Goal: Contribute content

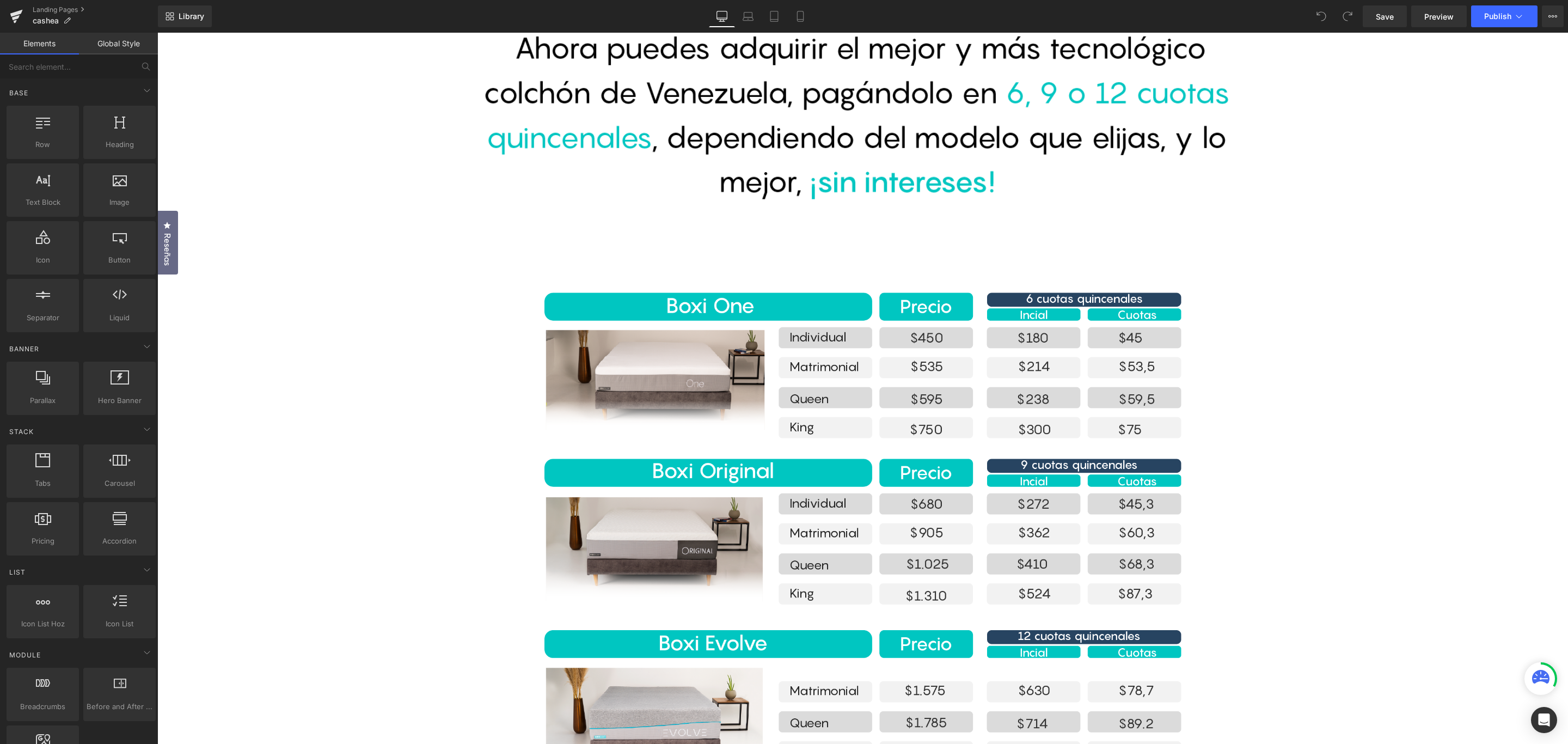
scroll to position [471, 0]
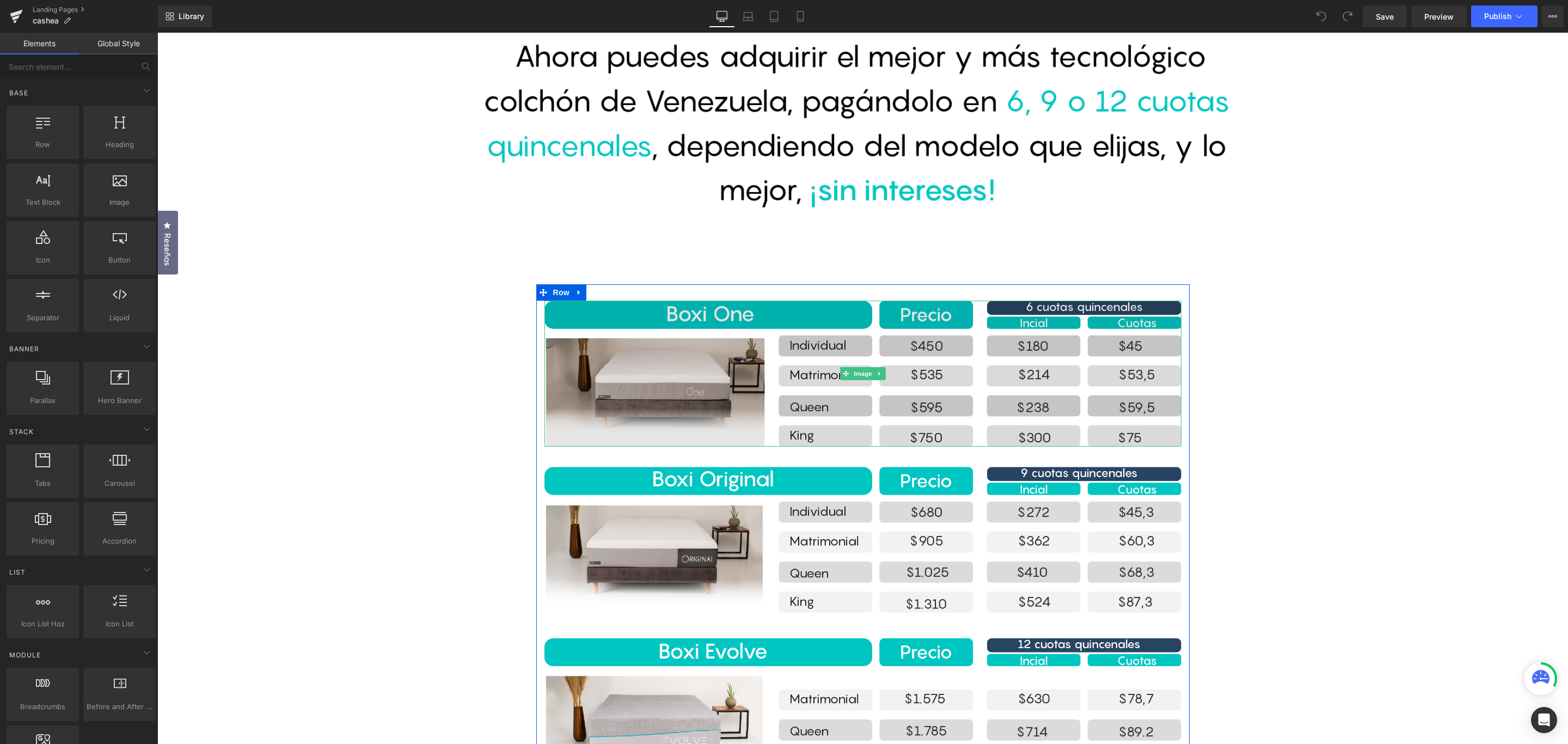
click at [870, 368] on div "Image" at bounding box center [863, 373] width 637 height 146
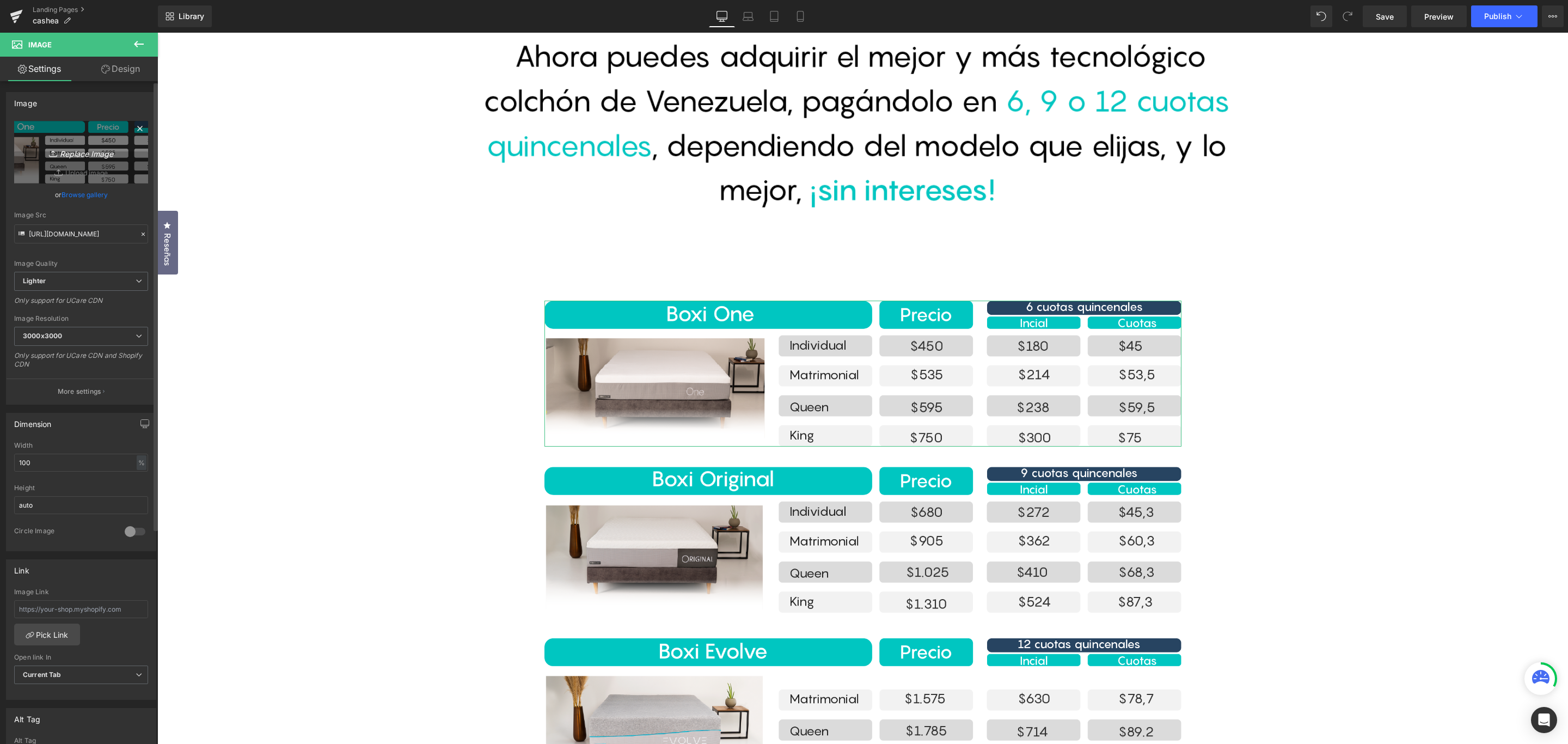
click at [76, 153] on icon "Replace Image" at bounding box center [80, 152] width 87 height 14
type input "C:\fakepath\Recurso 5cash.png"
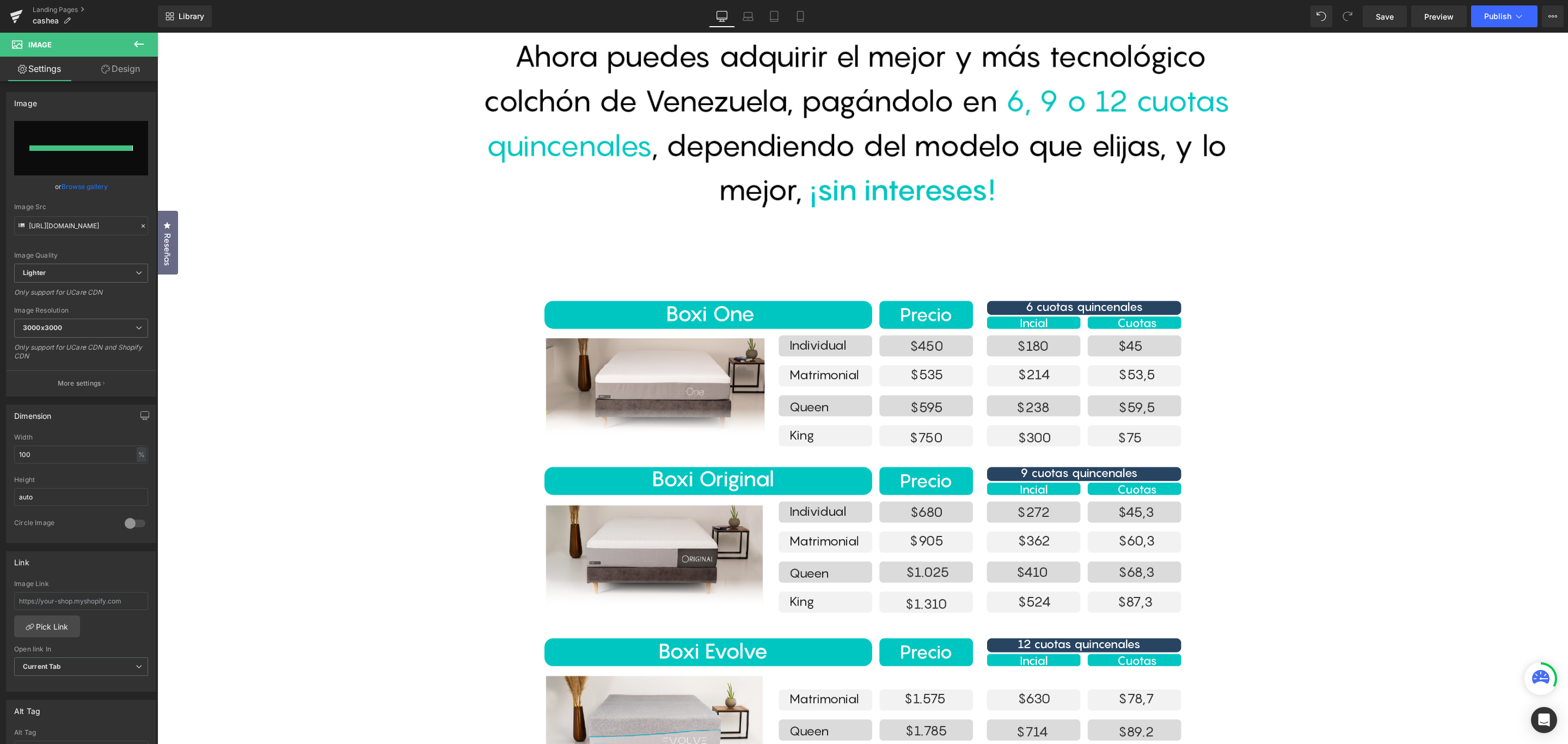
type input "[URL][DOMAIN_NAME]"
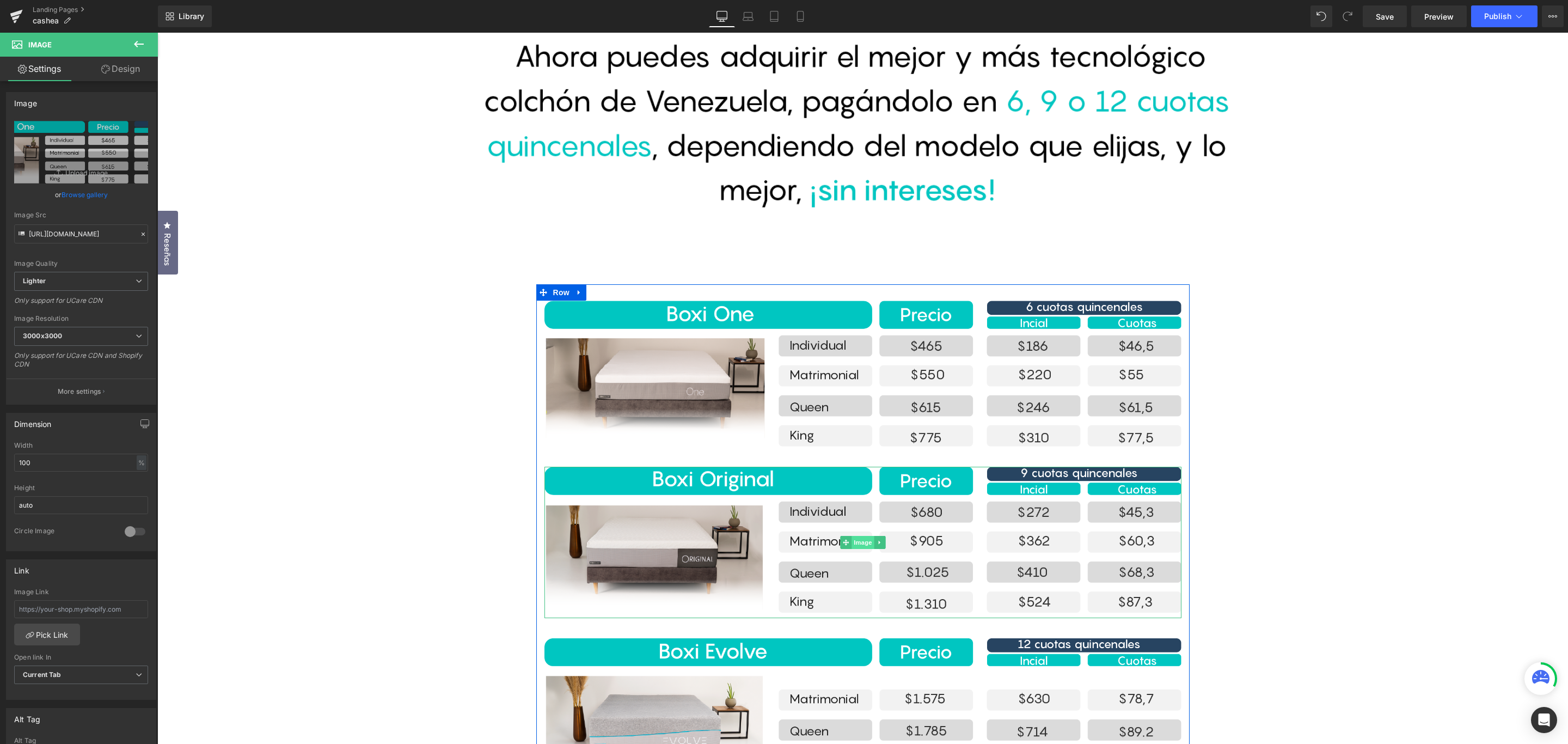
click at [860, 542] on div "Image" at bounding box center [863, 542] width 637 height 151
click at [90, 153] on icon "Replace Image" at bounding box center [80, 152] width 87 height 14
type input "C:\fakepath\Recurso 6cash.png"
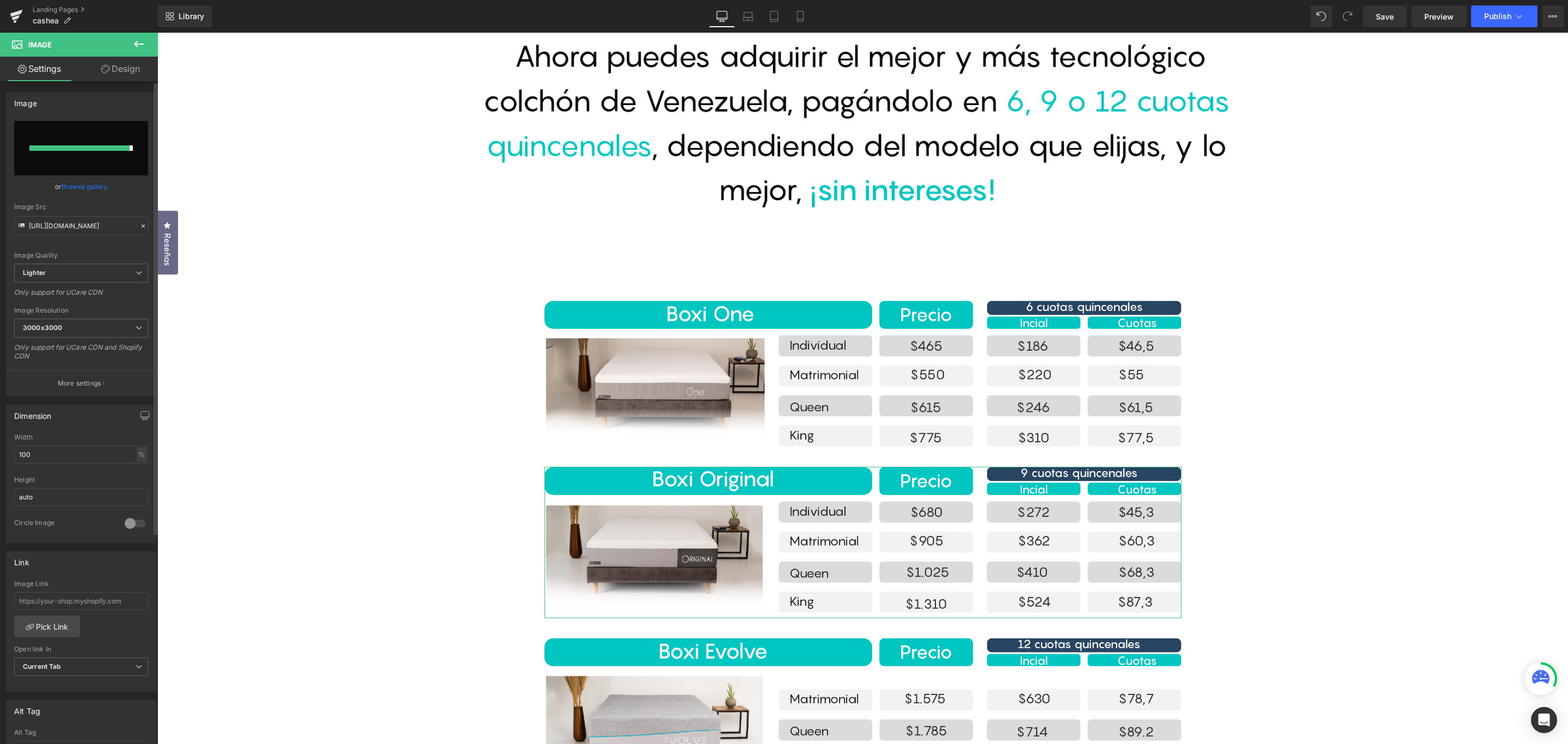
type input "[URL][DOMAIN_NAME]"
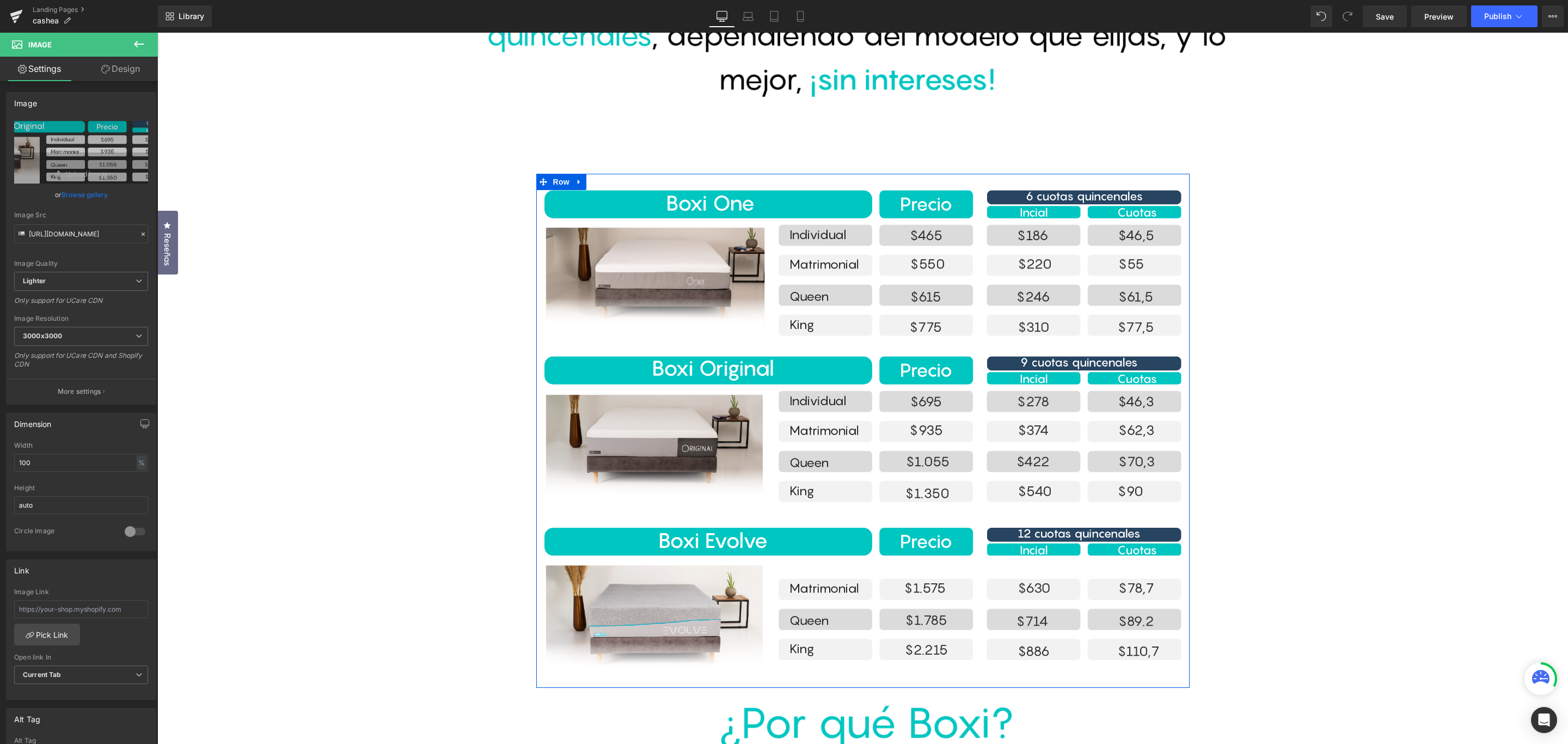
scroll to position [716, 0]
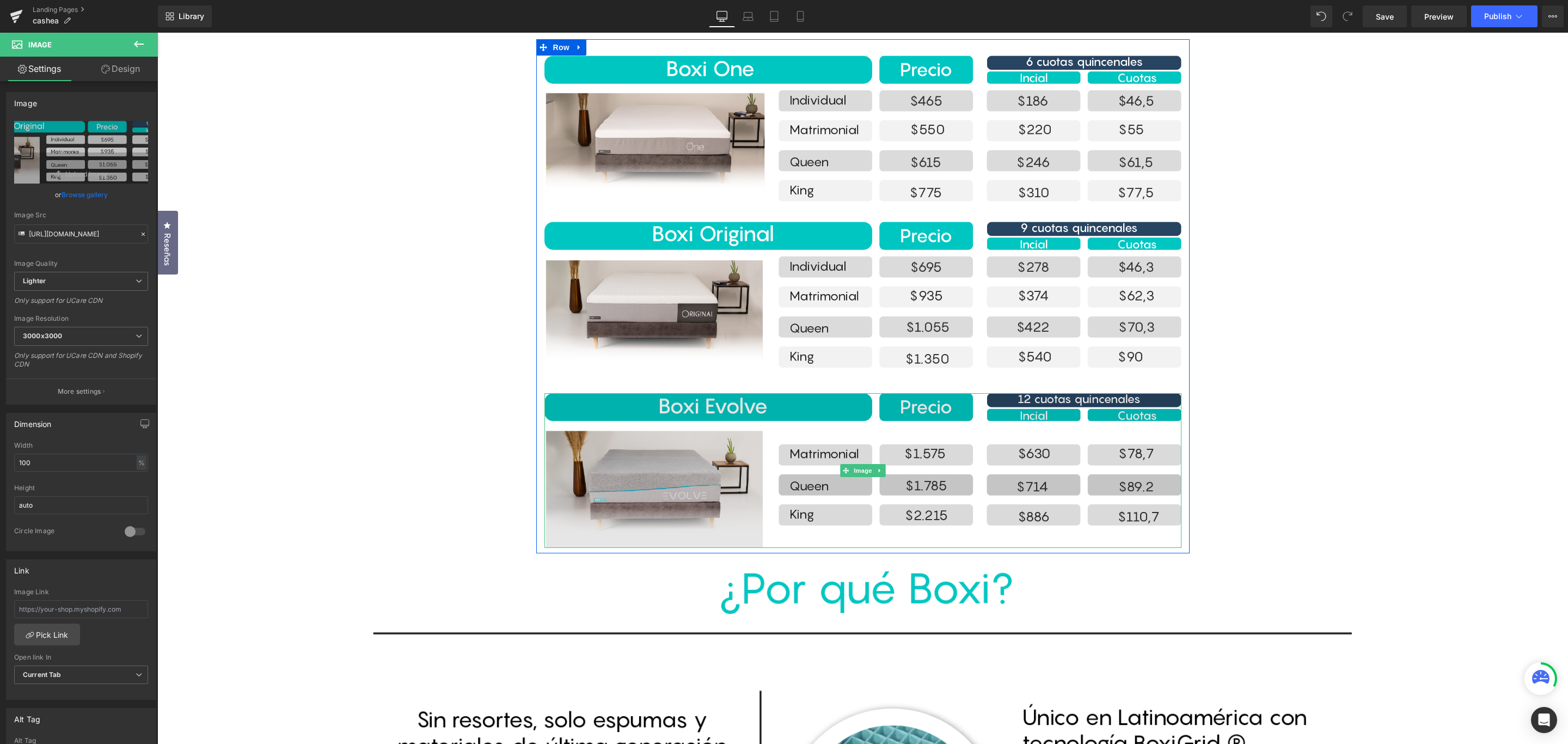
click at [814, 436] on img at bounding box center [863, 471] width 637 height 155
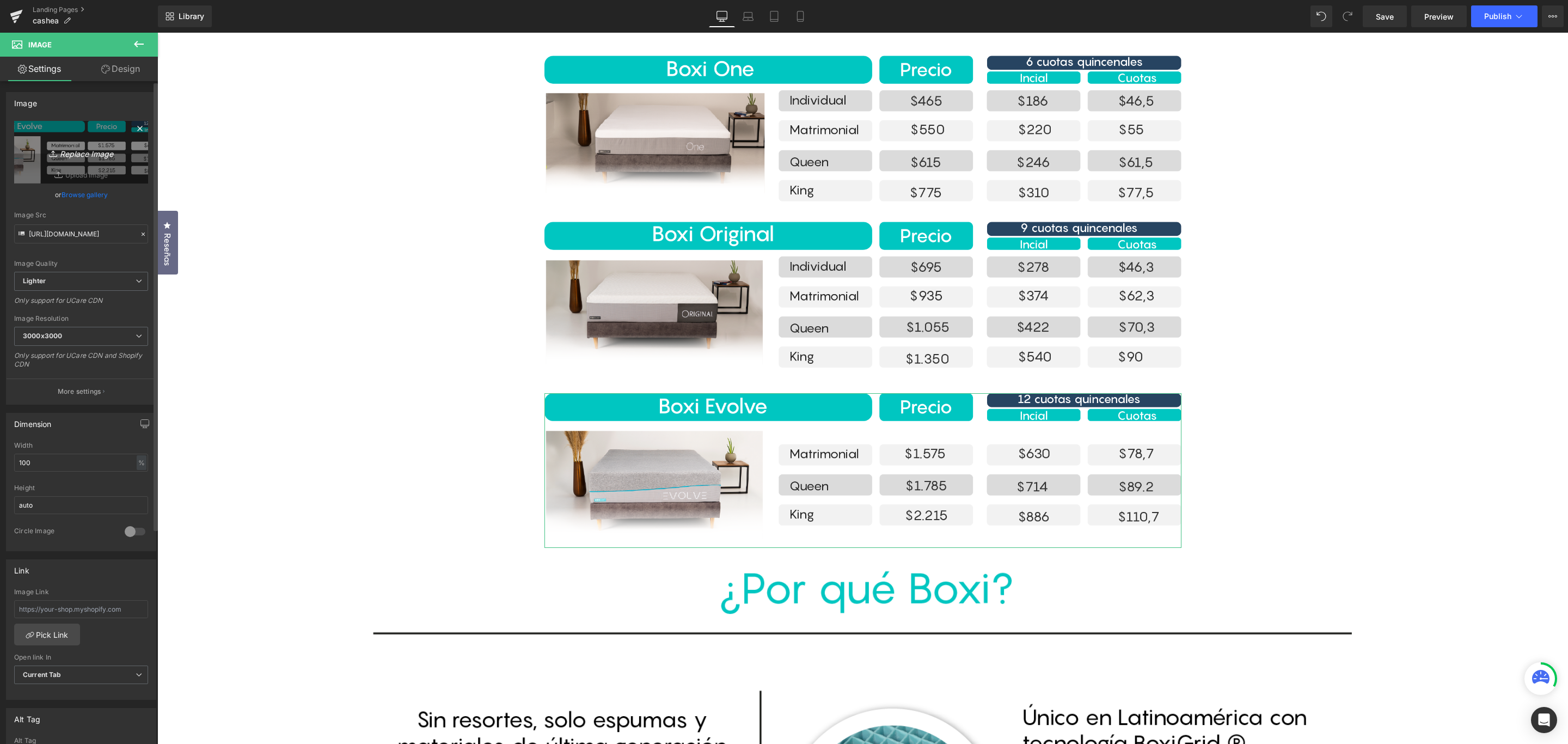
click at [98, 150] on icon "Replace Image" at bounding box center [80, 152] width 87 height 14
type input "C:\fakepath\Recurso 7cash.png"
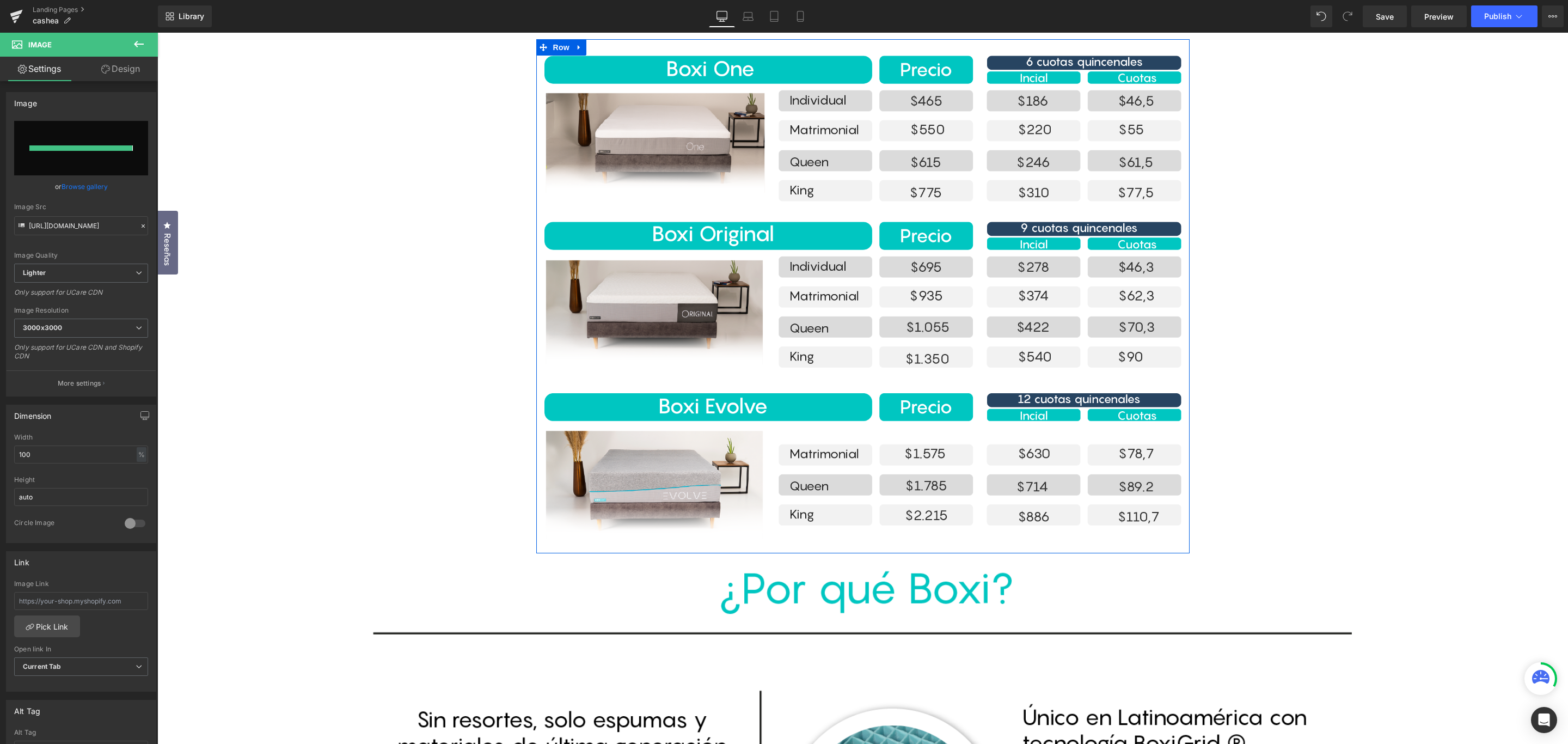
type input "[URL][DOMAIN_NAME]"
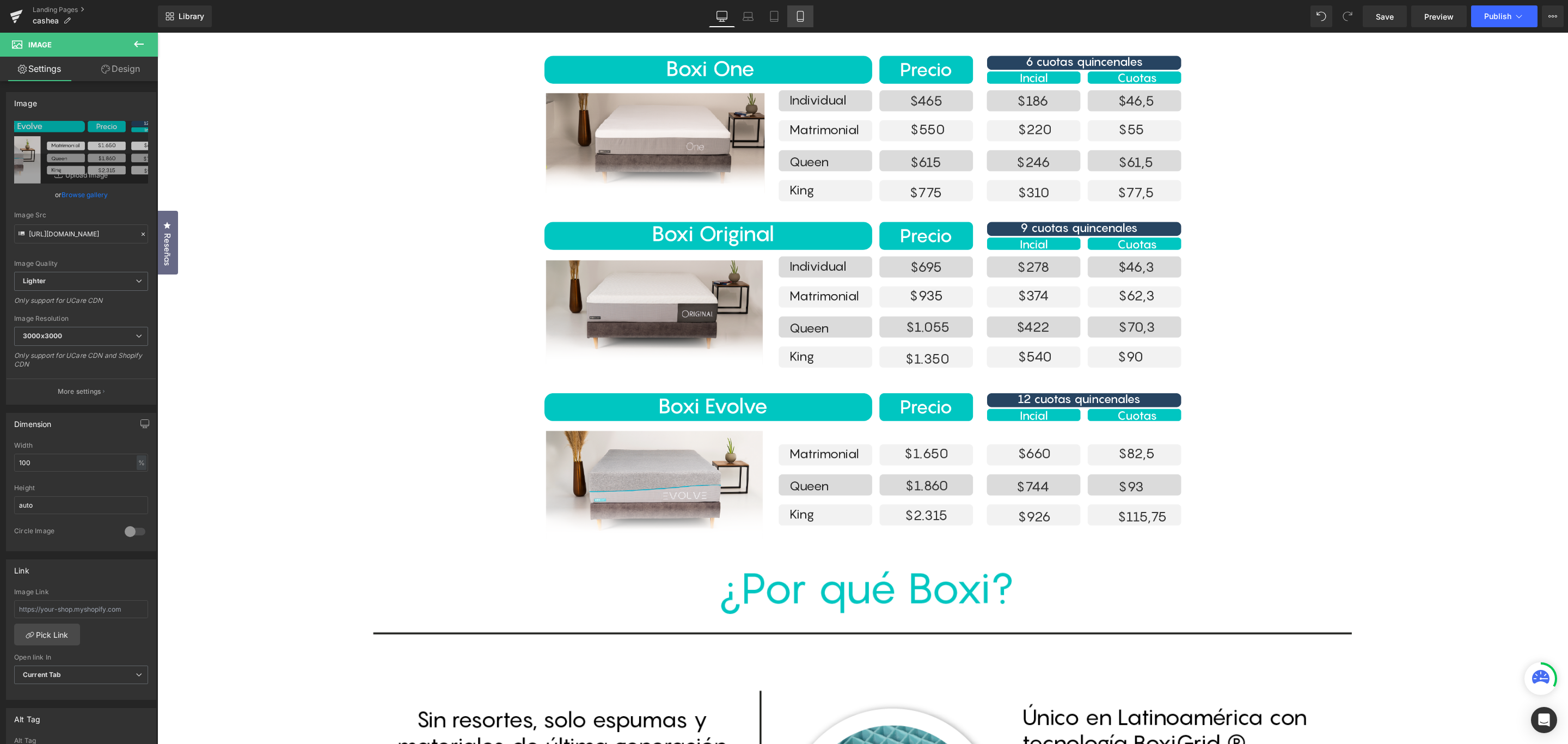
click at [797, 18] on icon at bounding box center [800, 17] width 6 height 11
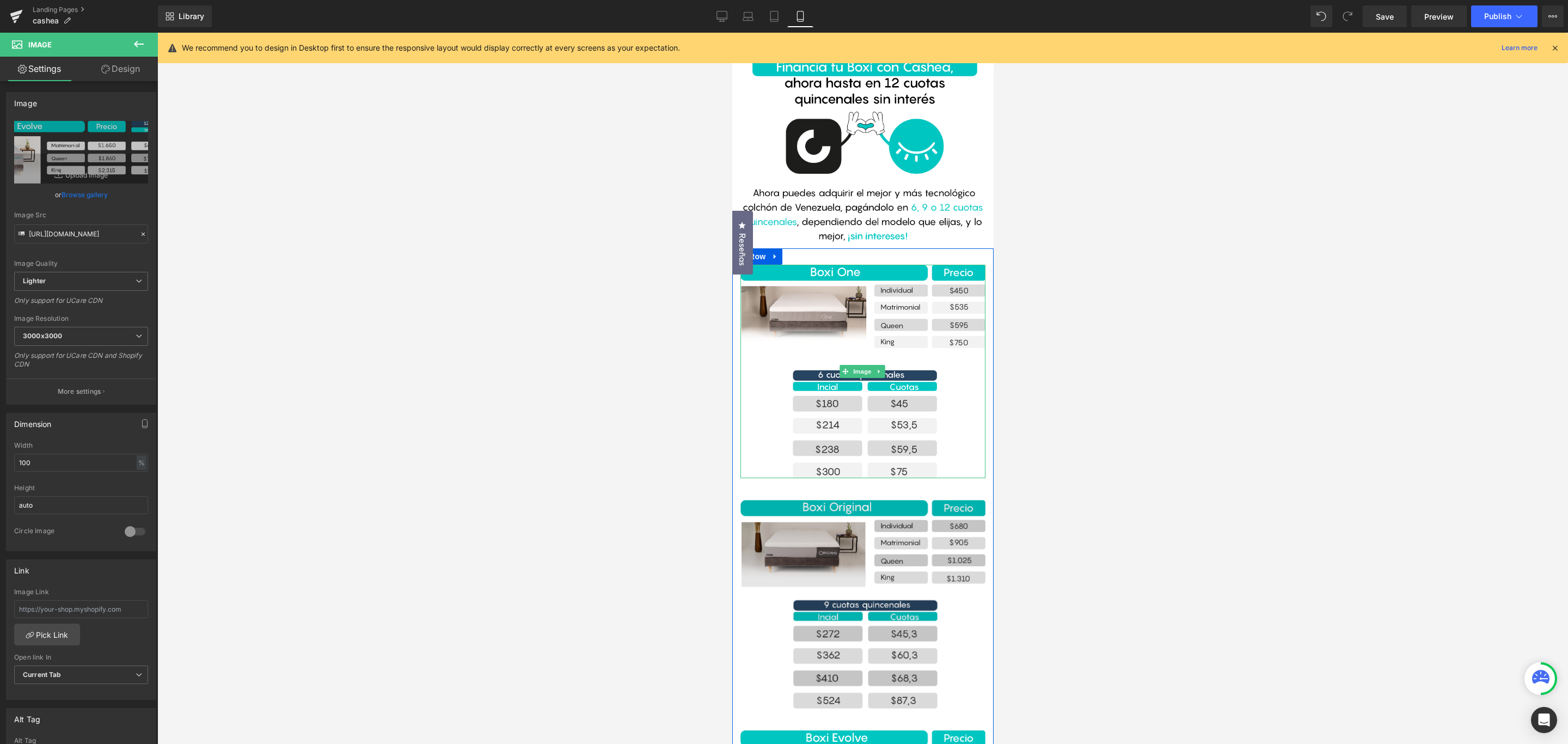
scroll to position [0, 0]
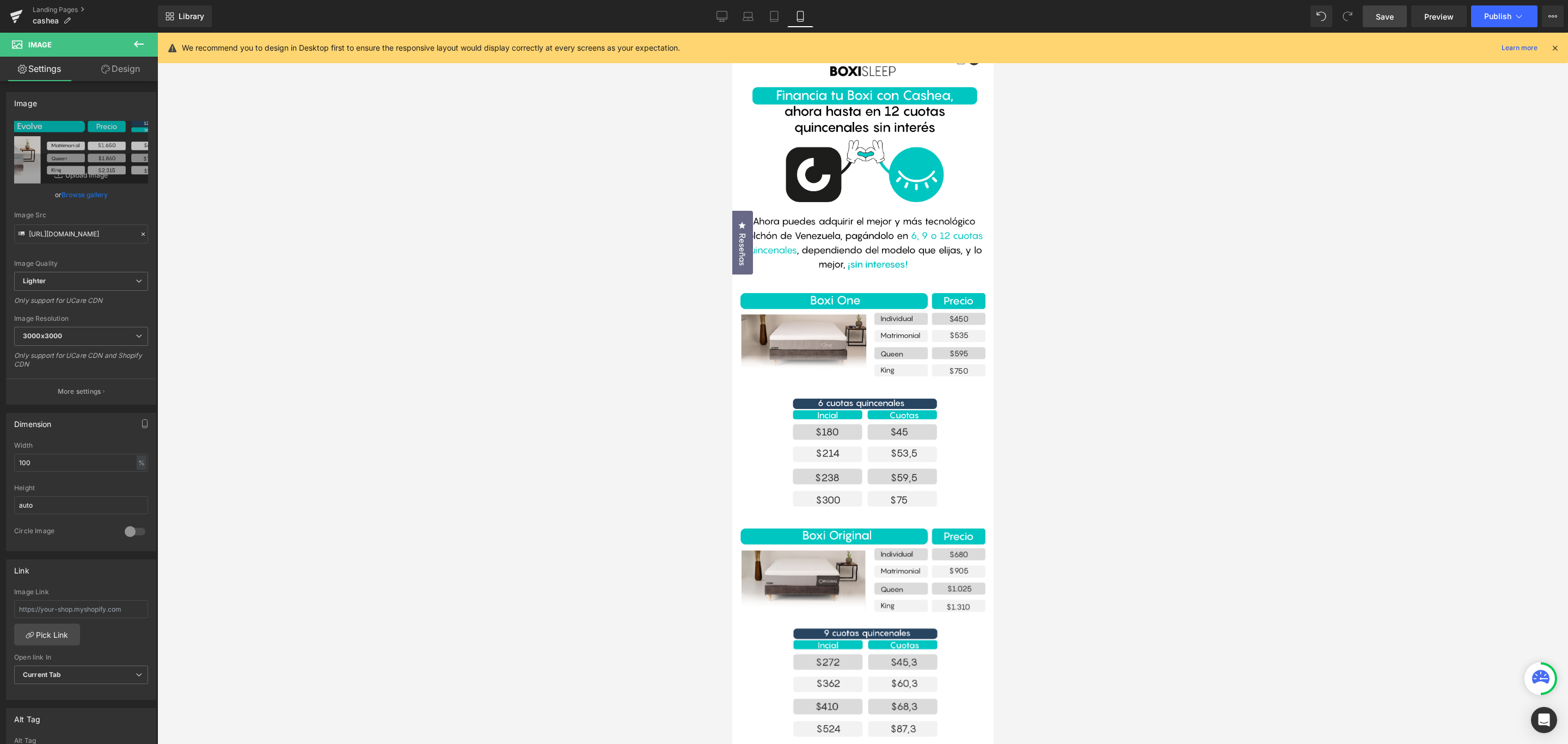
click at [1386, 20] on span "Save" at bounding box center [1385, 17] width 18 height 12
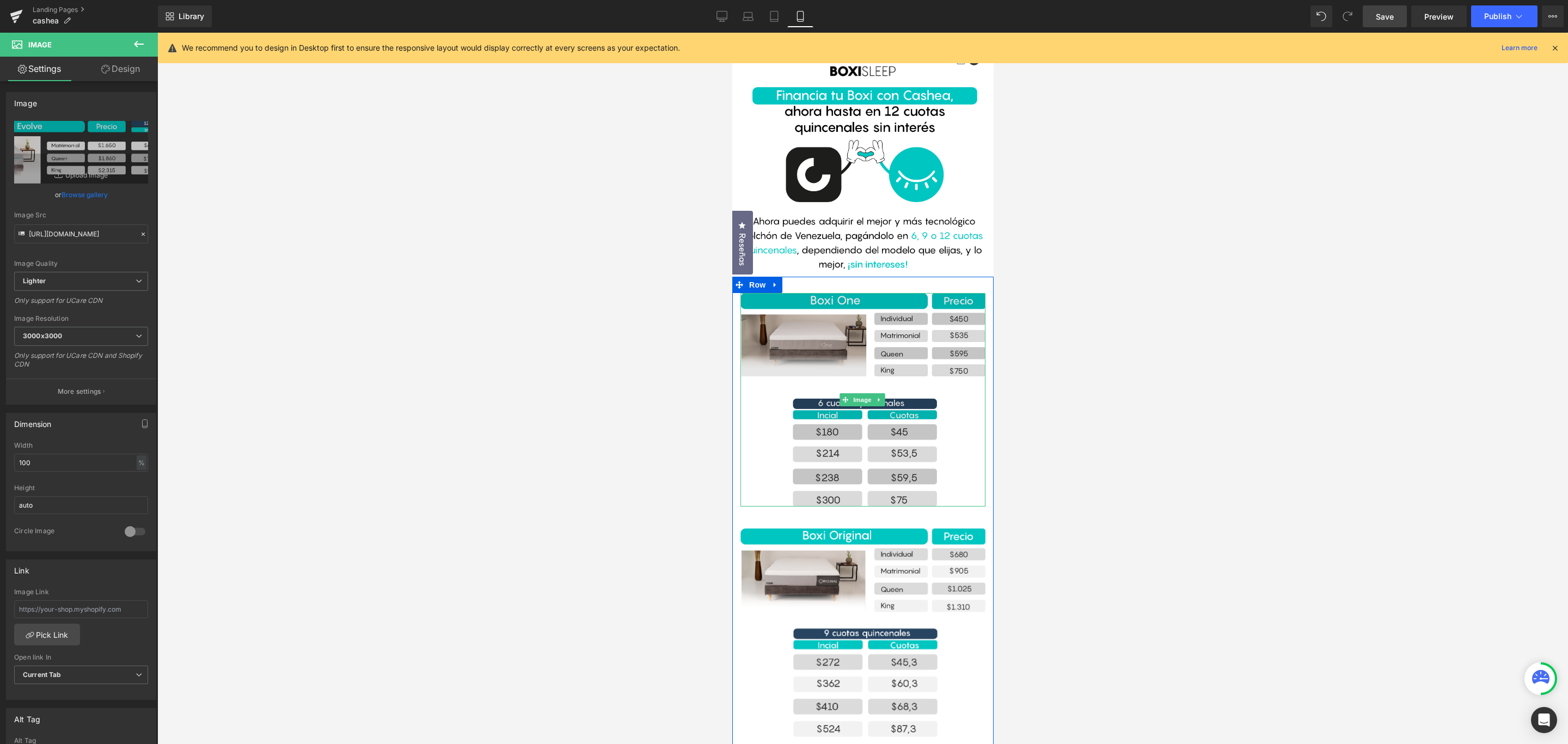
click at [907, 363] on img at bounding box center [863, 400] width 245 height 214
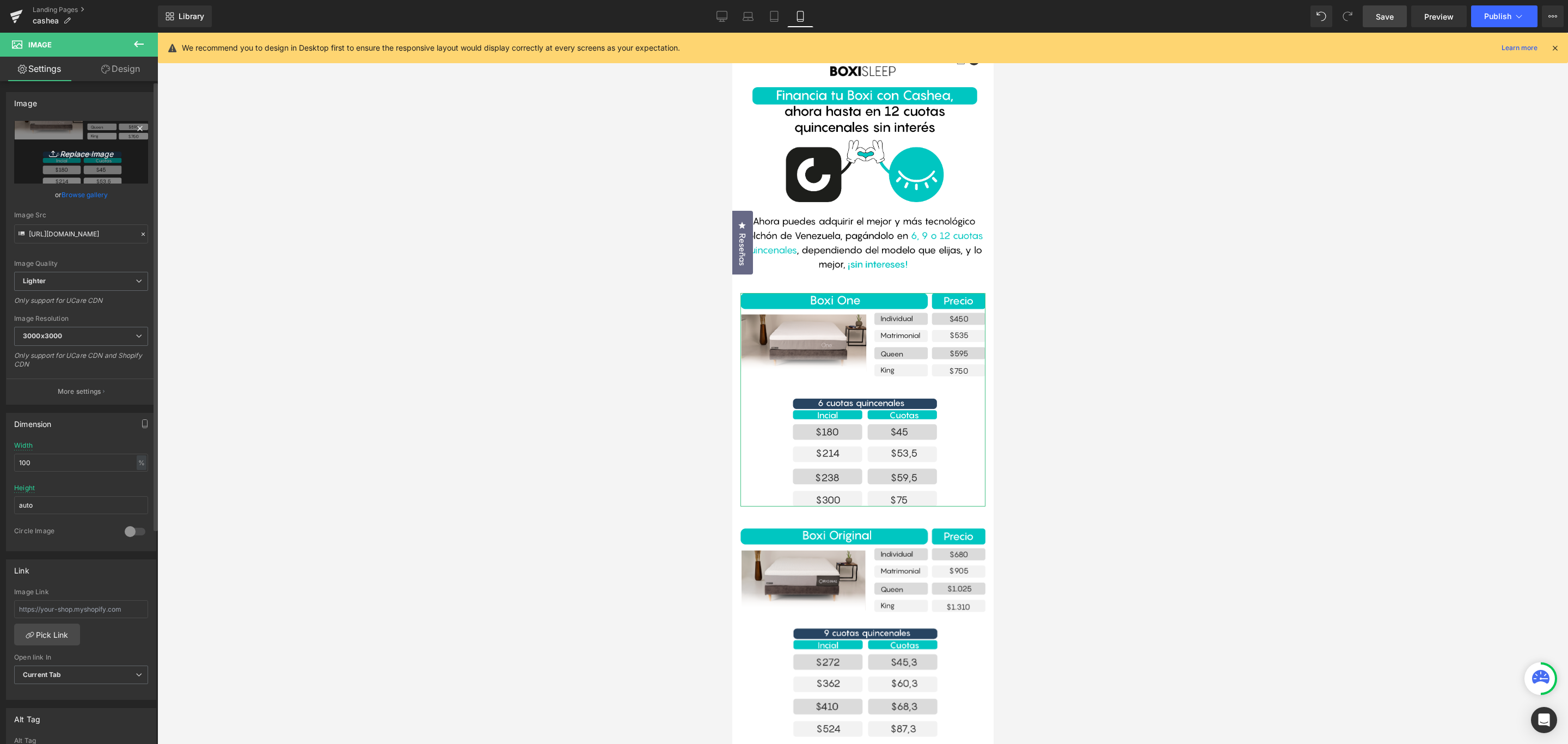
click at [82, 153] on icon "Replace Image" at bounding box center [80, 152] width 87 height 14
type input "C:\fakepath\Recurso 1cash.png"
type input "[URL][DOMAIN_NAME]"
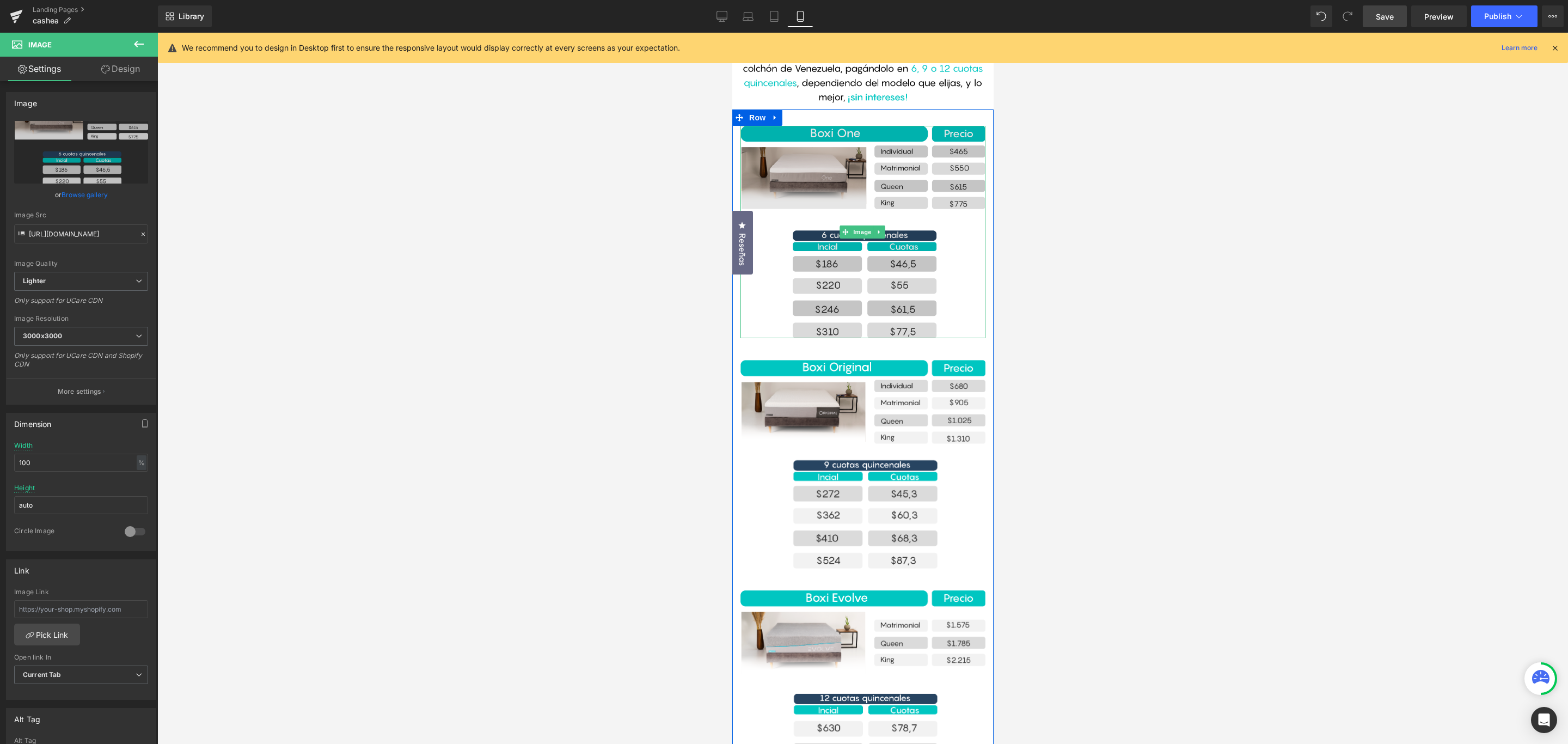
scroll to position [245, 0]
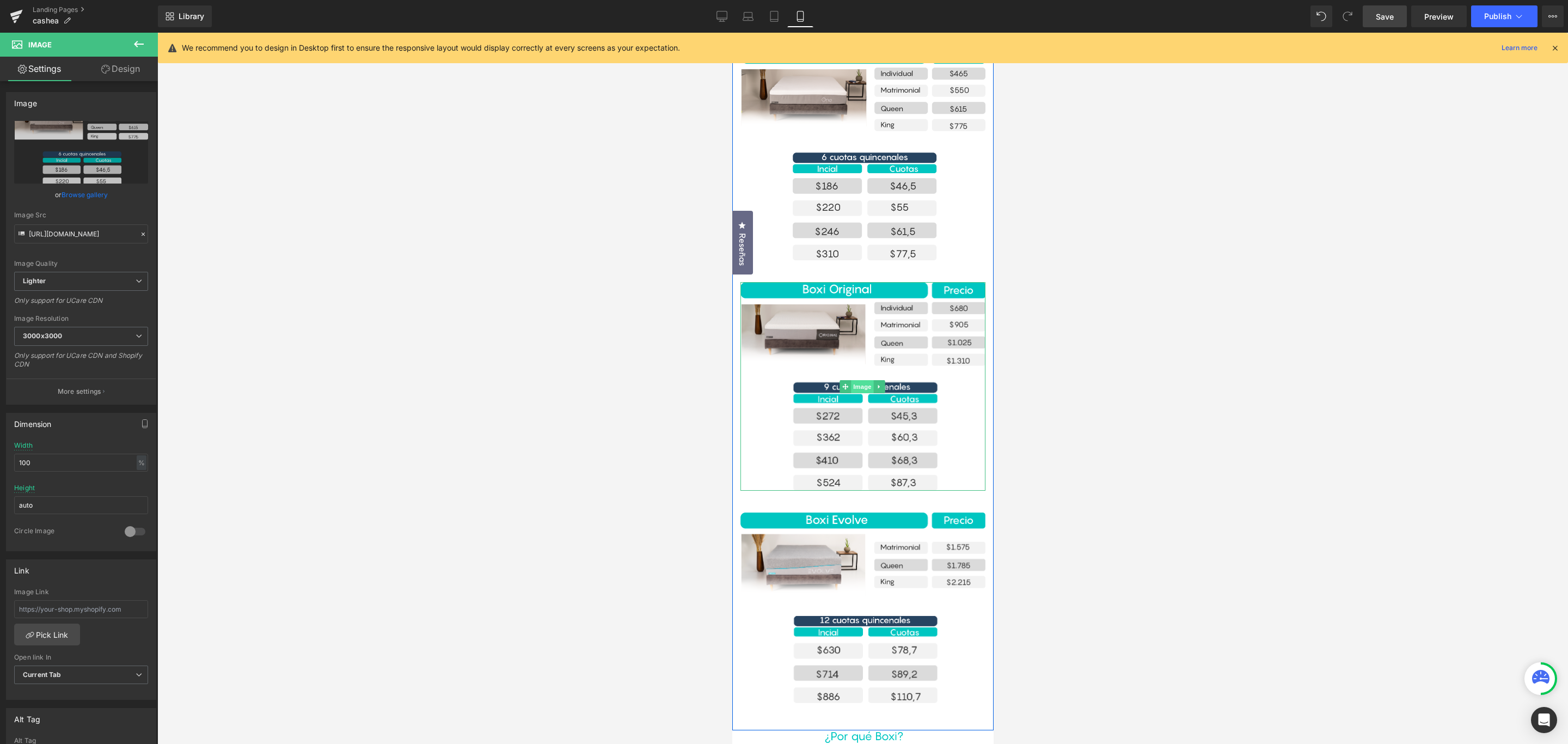
click at [863, 385] on span "Image" at bounding box center [861, 386] width 23 height 13
click at [93, 153] on icon "Replace Image" at bounding box center [80, 152] width 87 height 14
type input "C:\fakepath\Recurso 2cash.png"
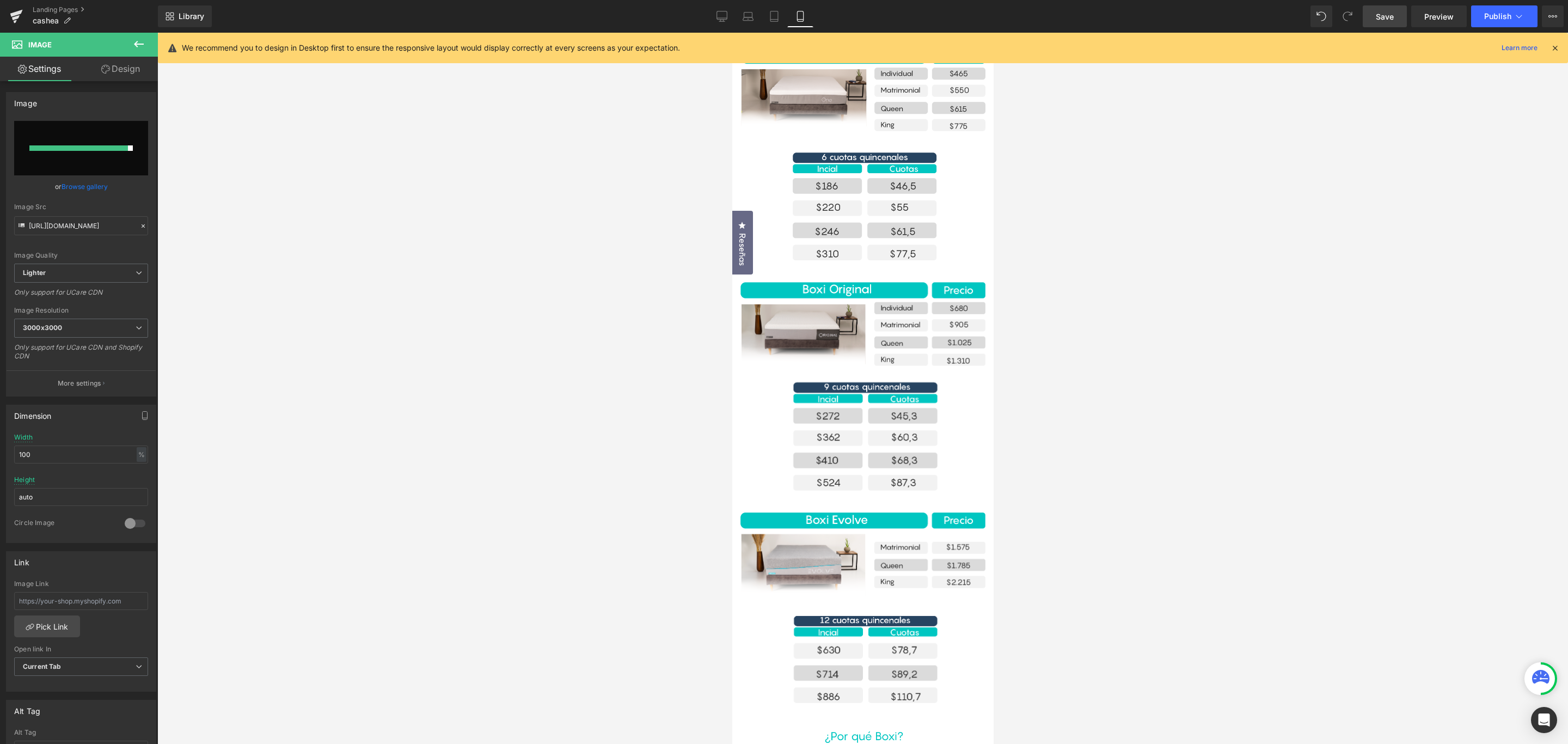
type input "[URL][DOMAIN_NAME]"
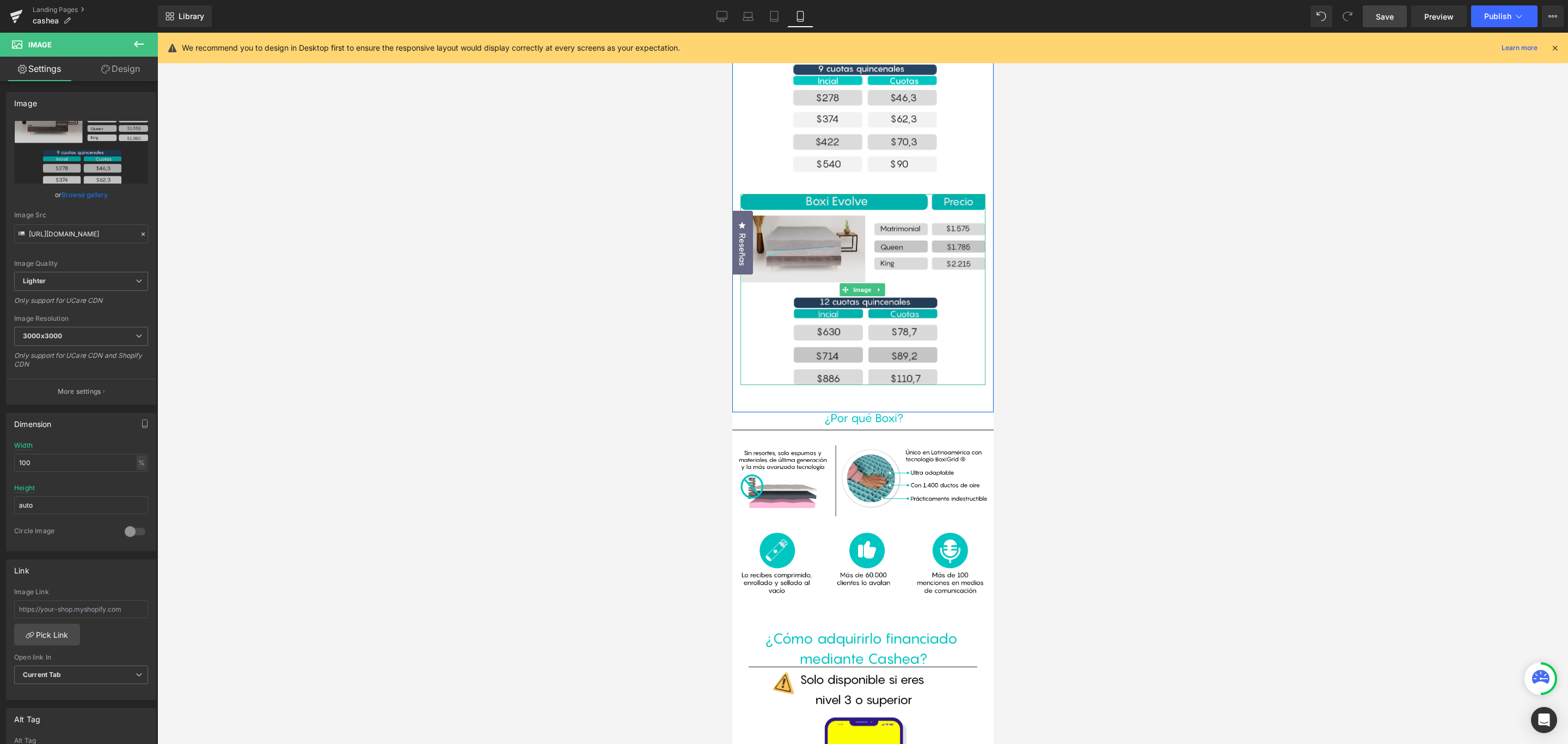
scroll to position [571, 0]
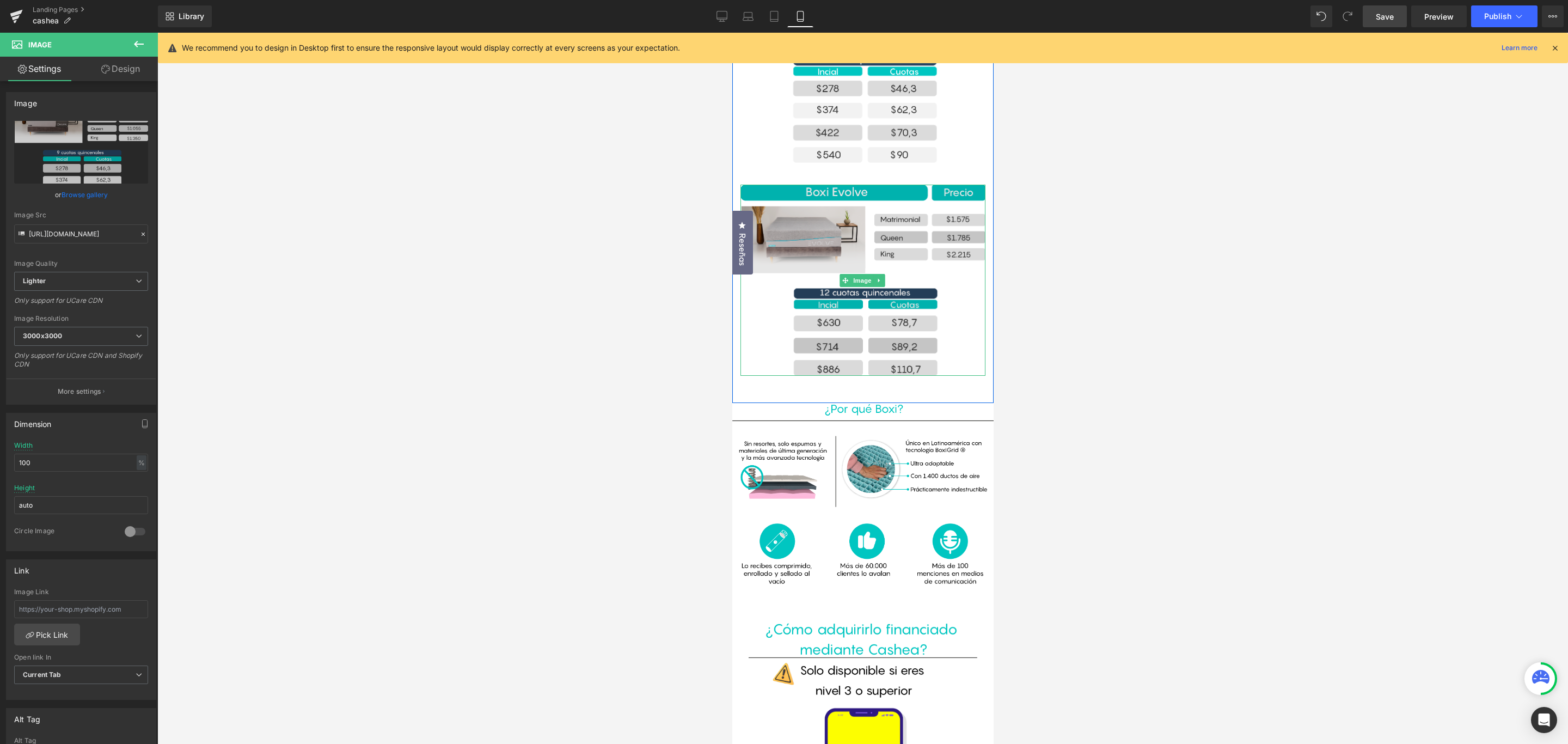
click at [902, 301] on img at bounding box center [863, 279] width 245 height 190
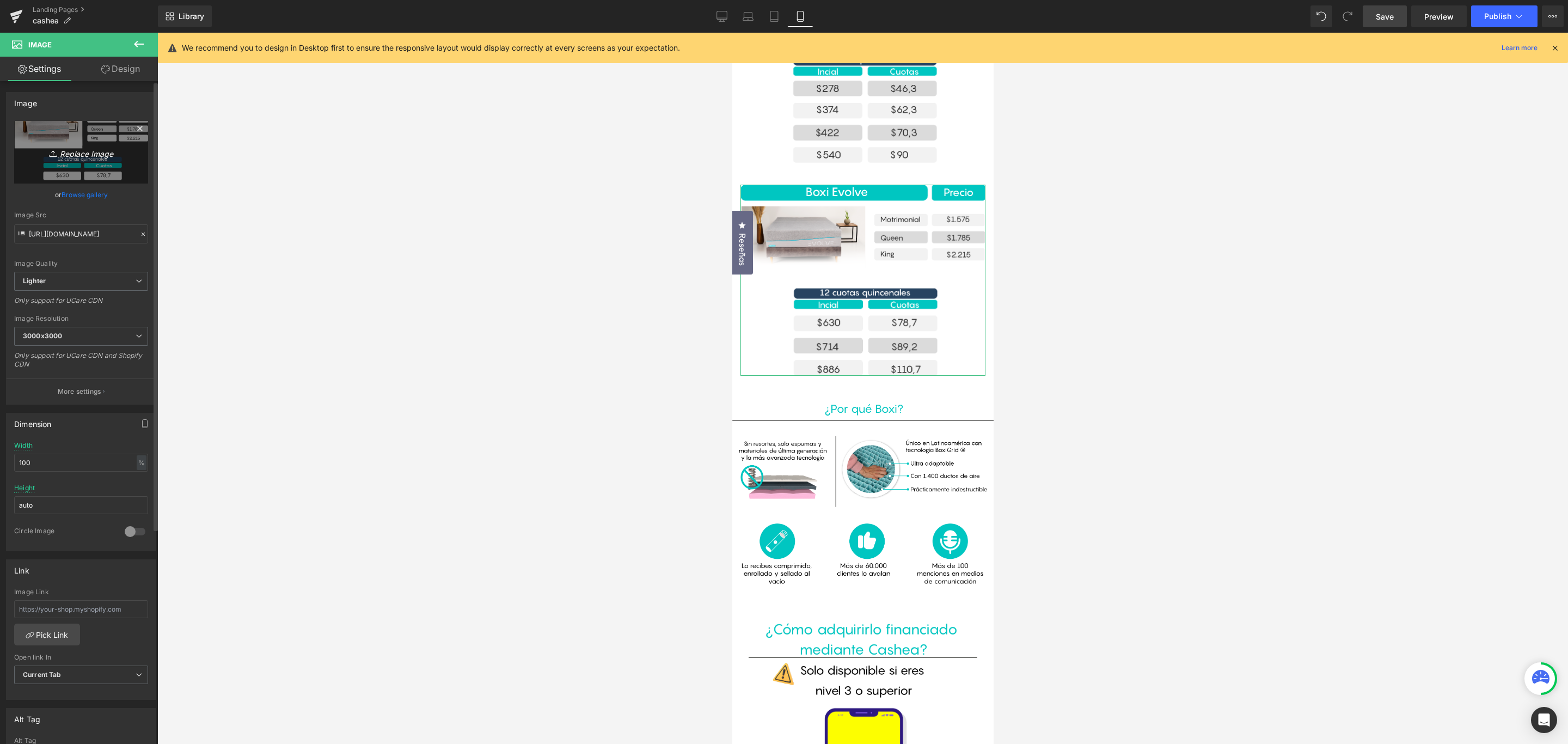
click at [90, 153] on icon "Replace Image" at bounding box center [80, 152] width 87 height 14
type input "C:\fakepath\Recurso 3cash.png"
type input "[URL][DOMAIN_NAME]"
click at [1494, 18] on span "Publish" at bounding box center [1498, 16] width 27 height 9
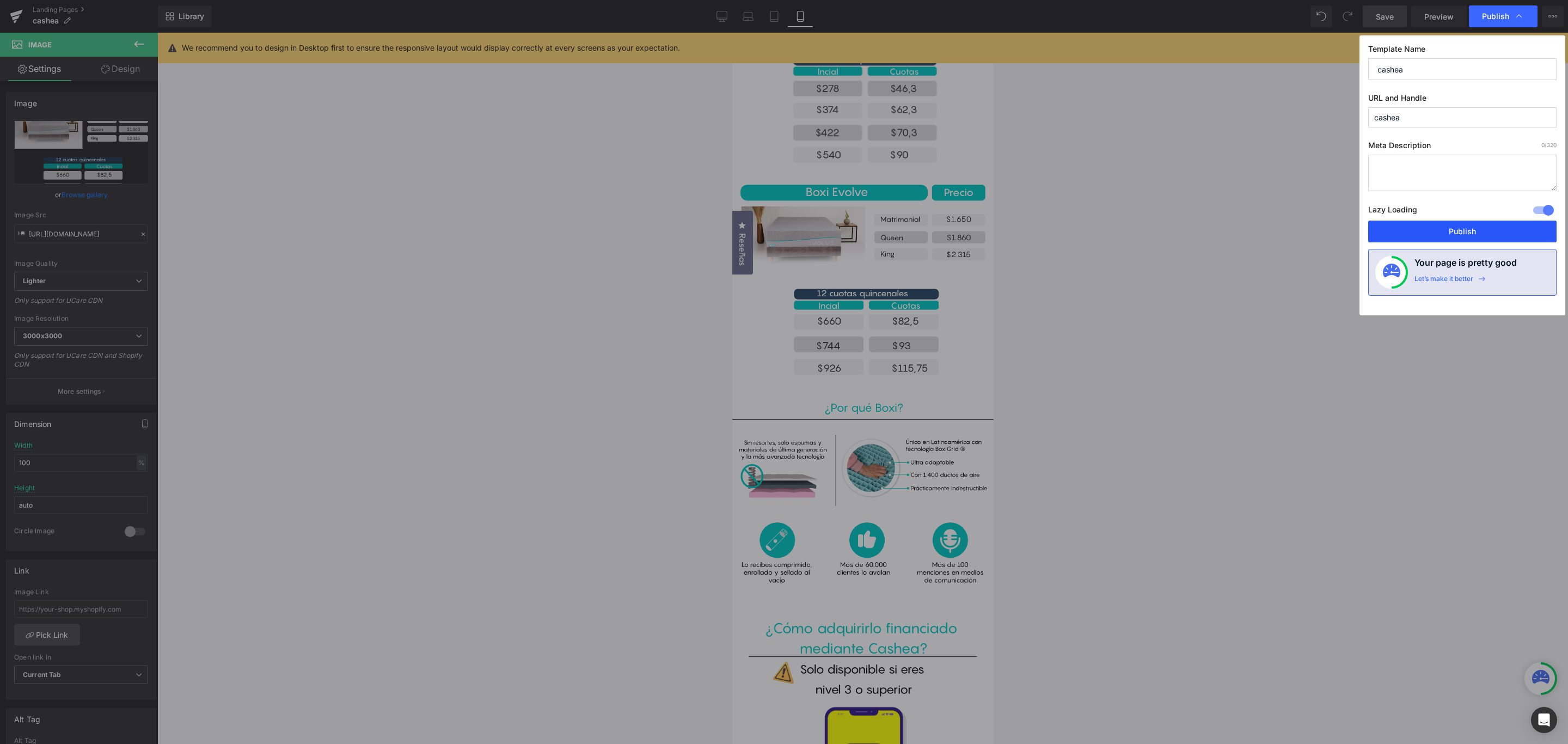
click at [1499, 233] on button "Publish" at bounding box center [1463, 231] width 188 height 22
